Goal: Use online tool/utility: Utilize a website feature to perform a specific function

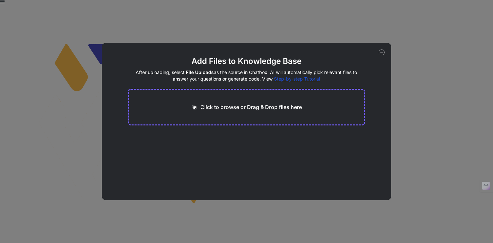
click at [186, 18] on div "Add Files to Knowledge Base After uploading, select File Uploads as the source …" at bounding box center [246, 121] width 493 height 243
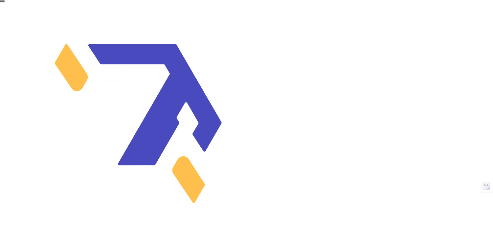
type textarea "x"
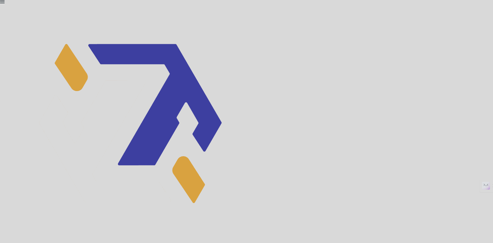
click at [163, 158] on div at bounding box center [246, 121] width 493 height 243
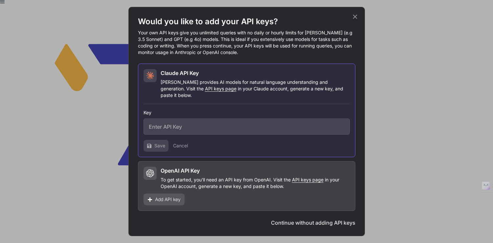
click at [295, 219] on button "Continue without adding API keys" at bounding box center [313, 223] width 84 height 8
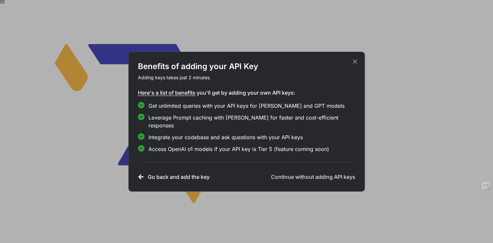
click at [354, 64] on icon at bounding box center [354, 61] width 4 height 4
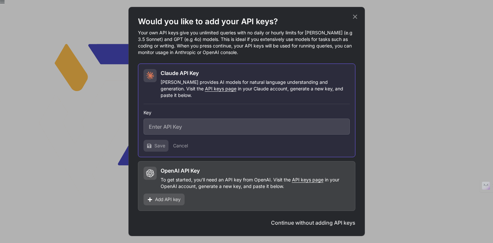
click at [288, 220] on button "Continue without adding API keys" at bounding box center [313, 223] width 84 height 8
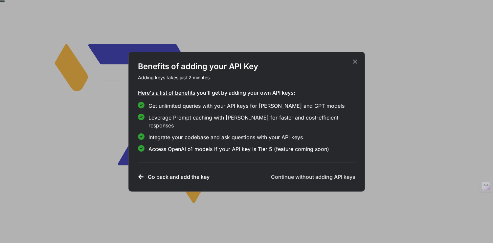
click at [312, 173] on h3 "Continue without adding API keys" at bounding box center [313, 177] width 84 height 8
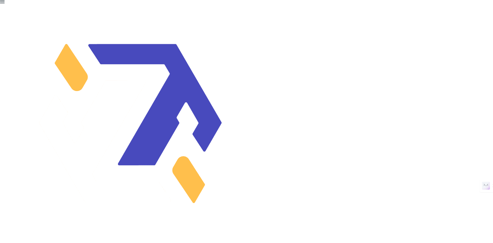
type textarea "I"
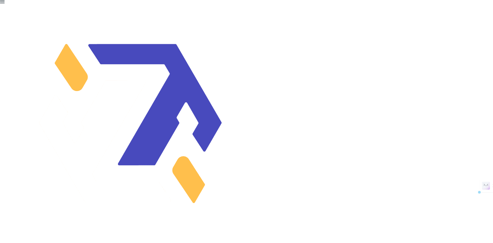
drag, startPoint x: 192, startPoint y: 131, endPoint x: 135, endPoint y: 132, distance: 56.4
drag, startPoint x: 112, startPoint y: 141, endPoint x: 69, endPoint y: 141, distance: 42.7
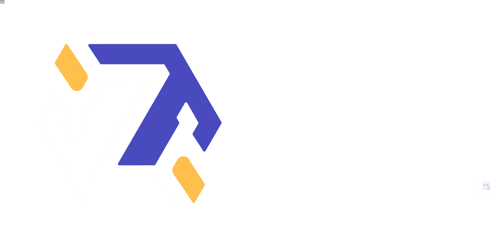
drag, startPoint x: 182, startPoint y: 137, endPoint x: 167, endPoint y: 137, distance: 15.4
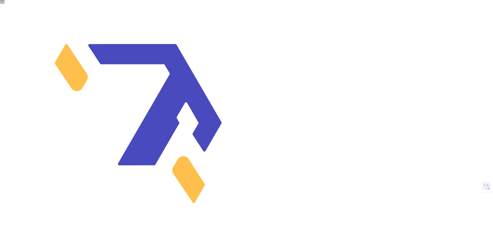
type textarea "Can you please create the json code for a microsft copilot app. The app will as…"
